Goal: Navigation & Orientation: Find specific page/section

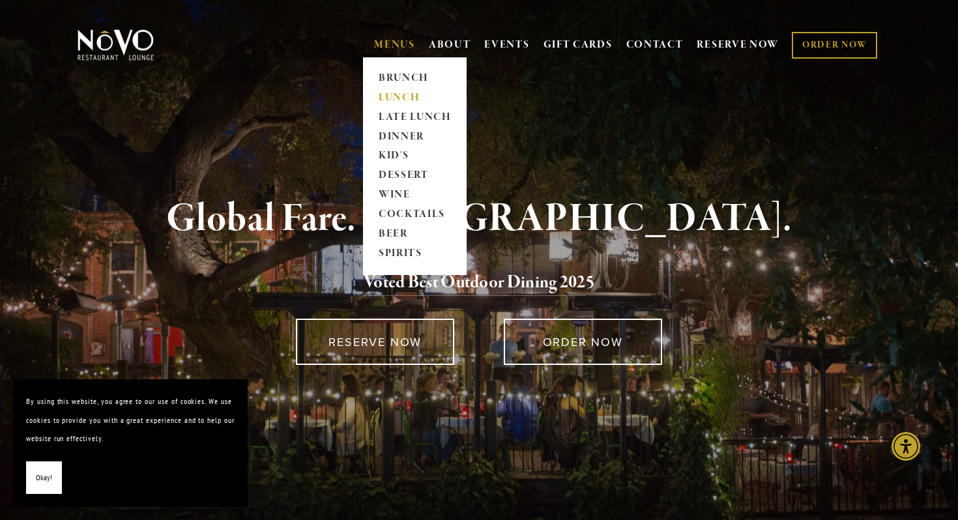
click at [400, 92] on link "LUNCH" at bounding box center [414, 98] width 81 height 20
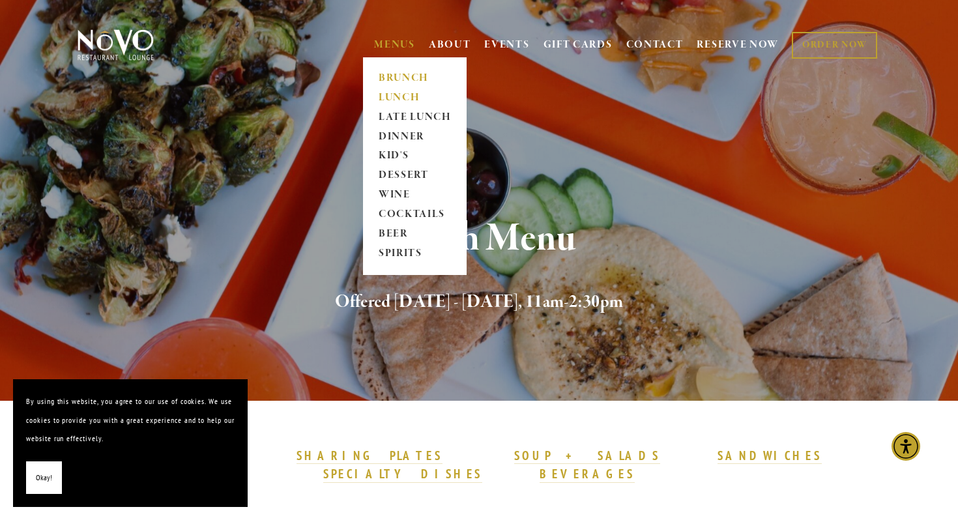
click at [405, 72] on link "BRUNCH" at bounding box center [414, 78] width 81 height 20
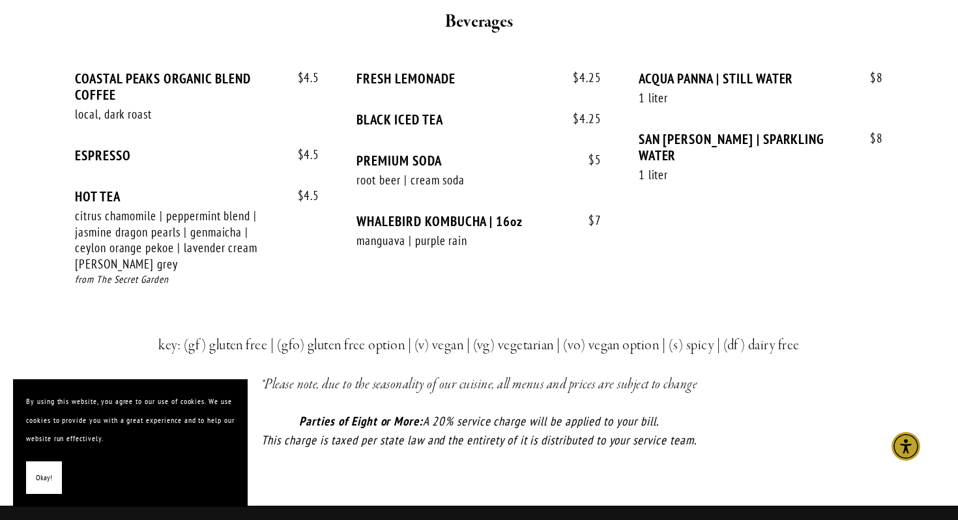
scroll to position [2742, 0]
